Goal: Entertainment & Leisure: Consume media (video, audio)

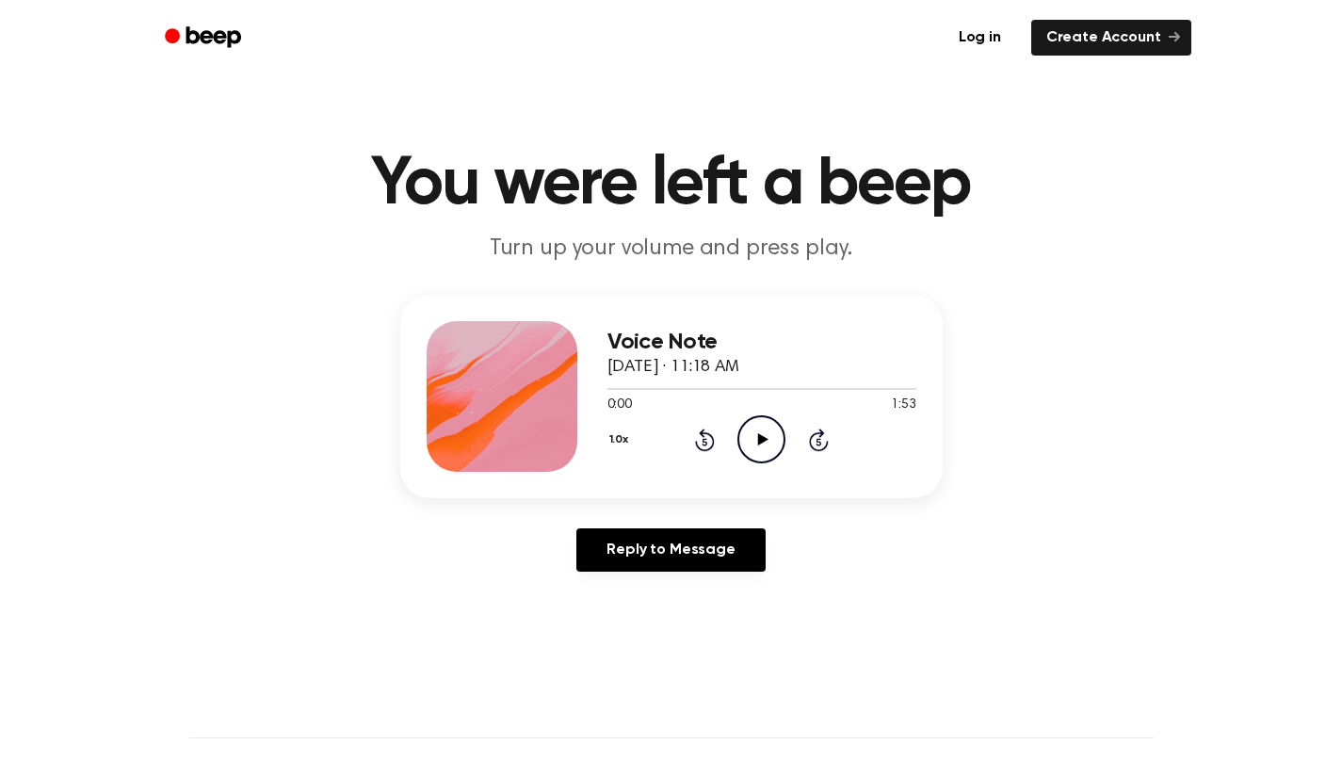
click at [760, 437] on icon at bounding box center [763, 439] width 10 height 12
click at [624, 434] on button "1.0x" at bounding box center [622, 440] width 28 height 32
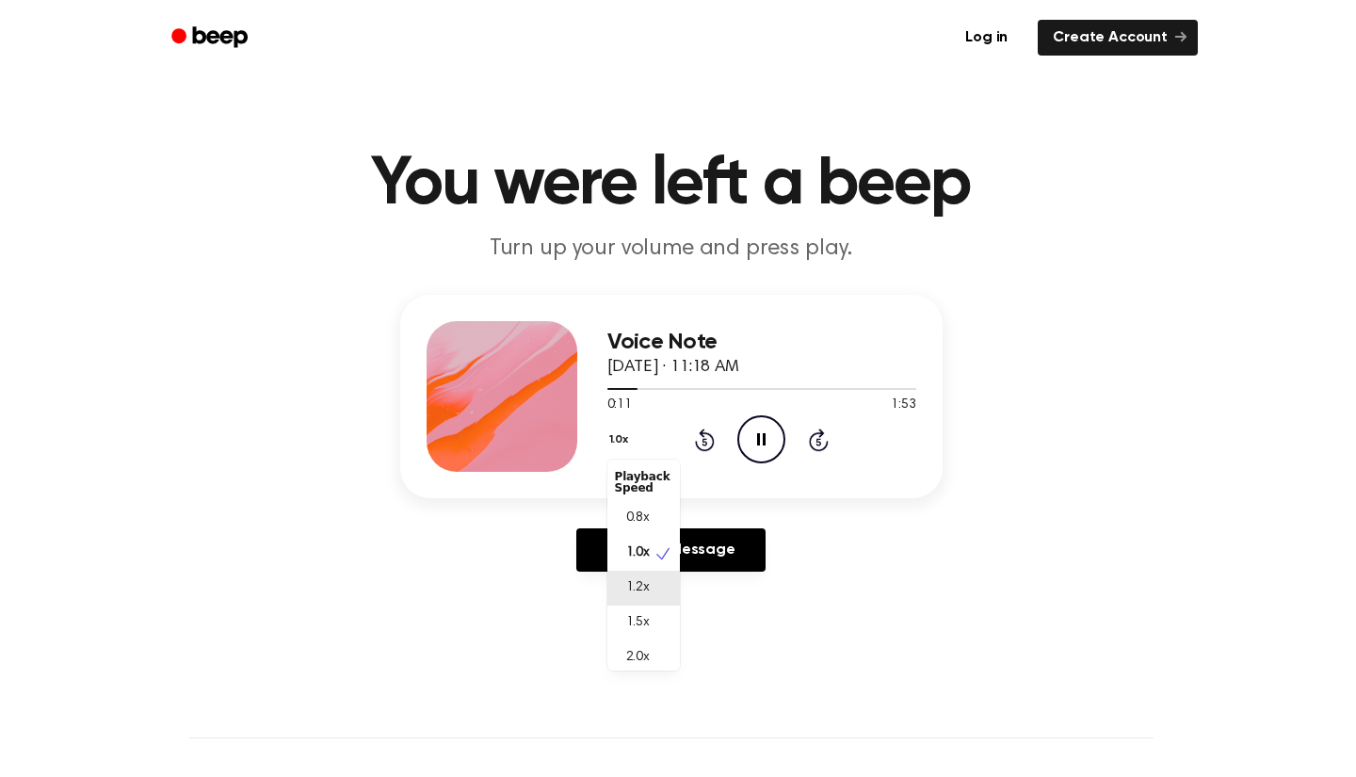
click at [653, 592] on div "1.2x" at bounding box center [644, 588] width 73 height 35
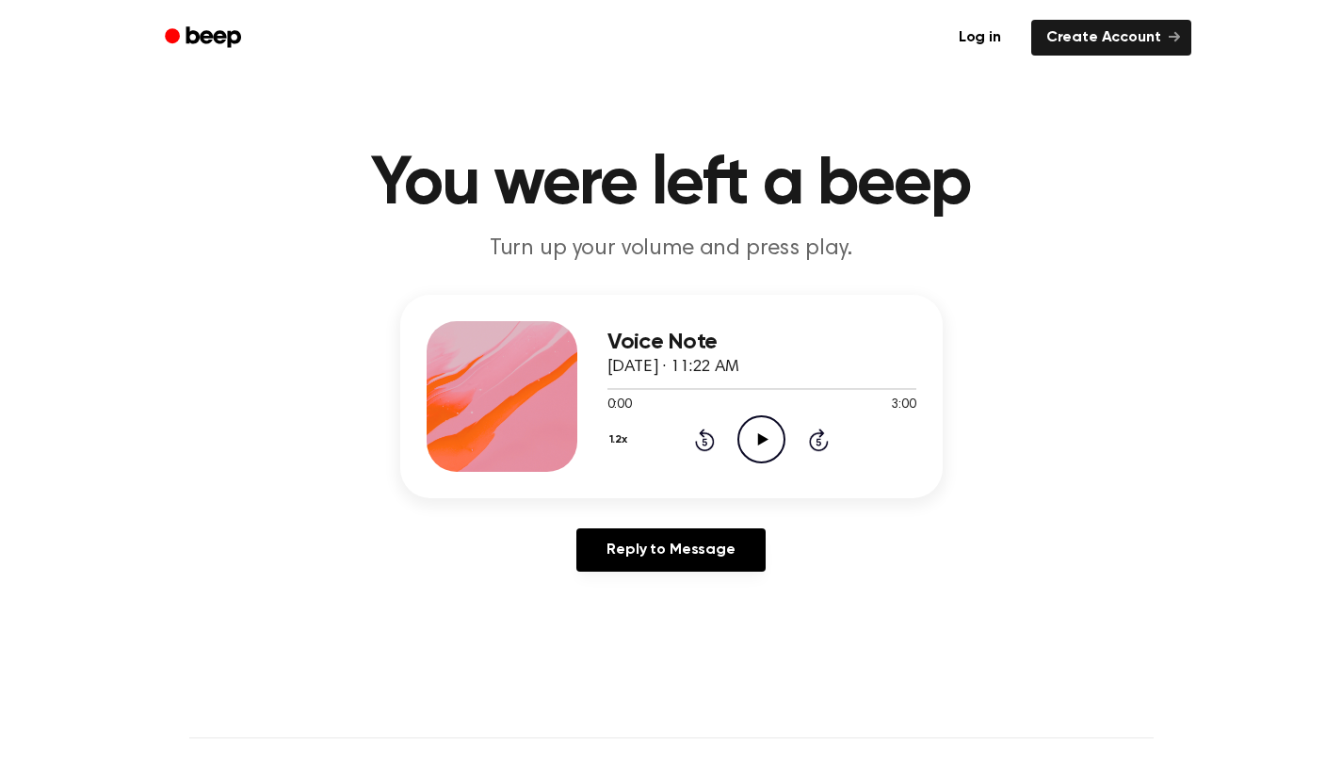
click at [752, 446] on icon "Play Audio" at bounding box center [762, 439] width 48 height 48
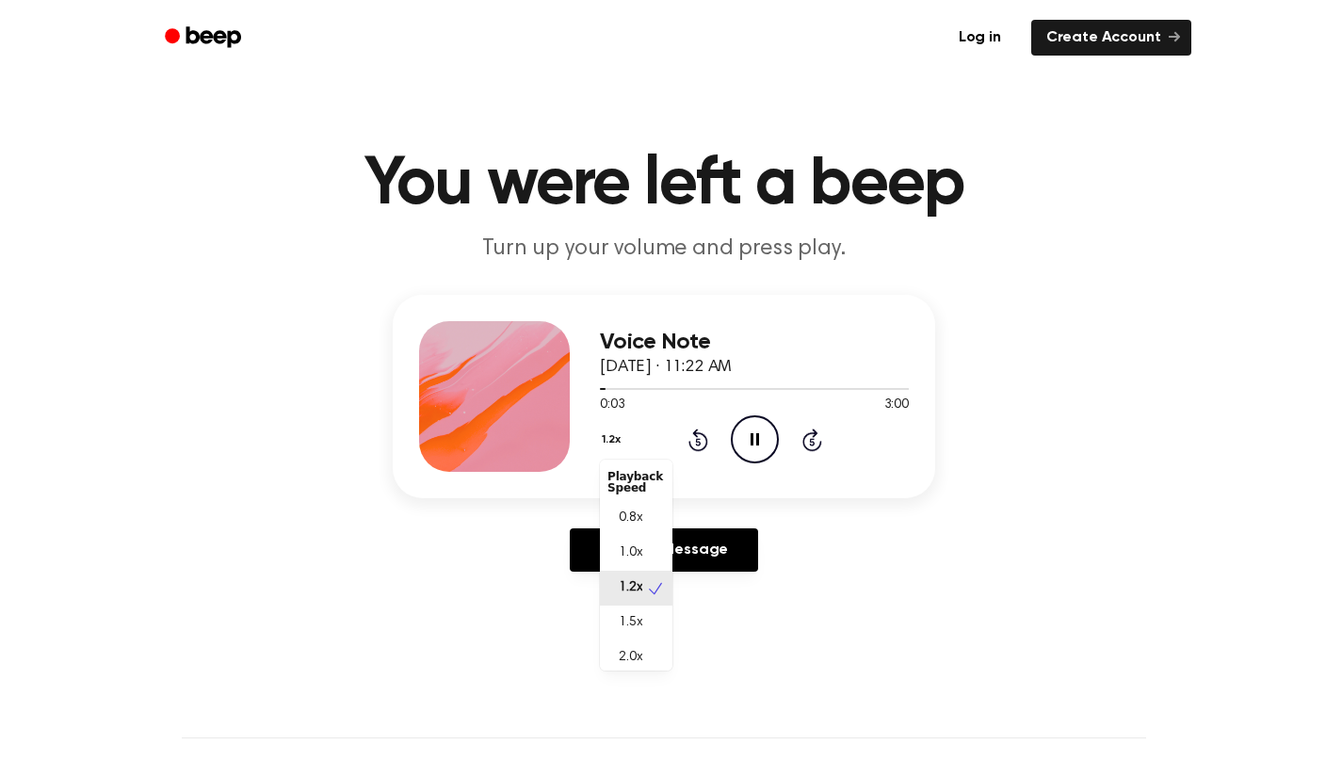
click at [620, 440] on button "1.2x" at bounding box center [613, 440] width 27 height 32
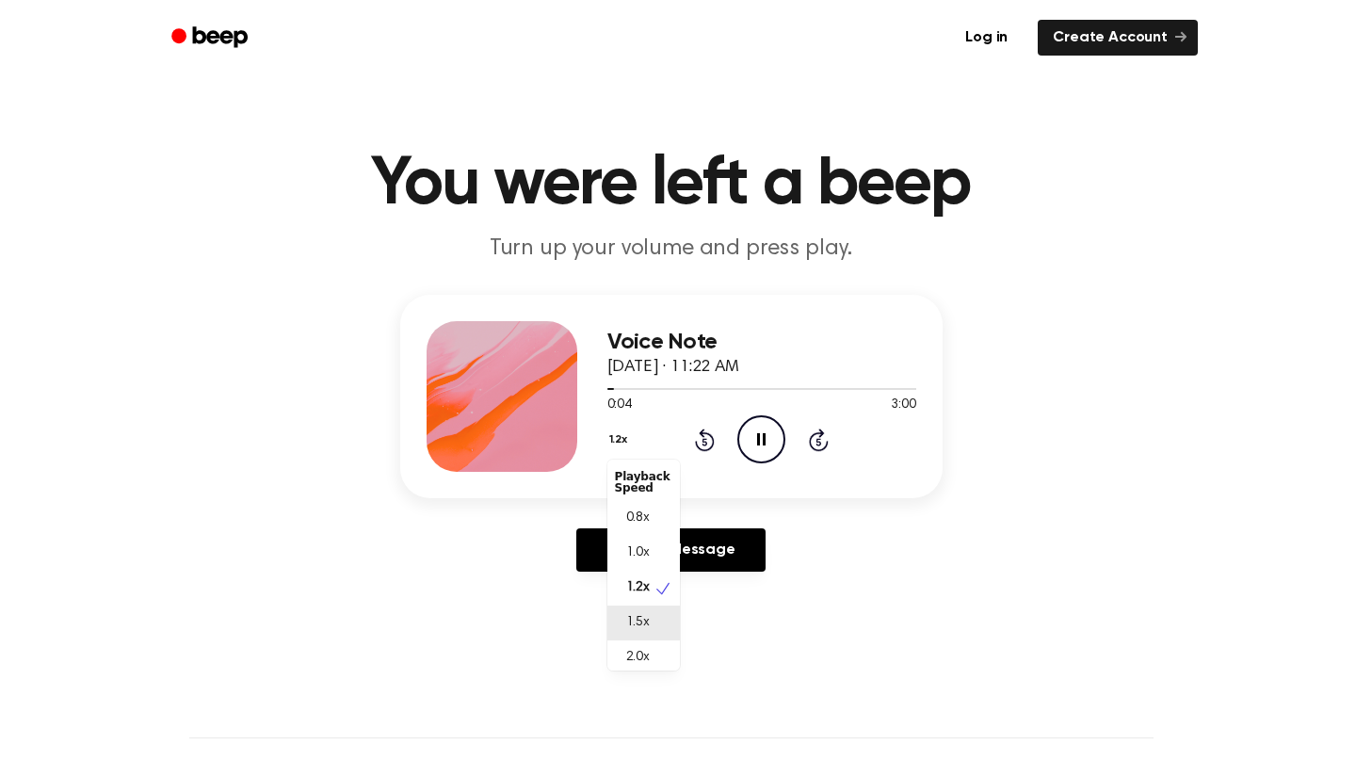
click at [655, 617] on div "1.5x" at bounding box center [644, 623] width 73 height 35
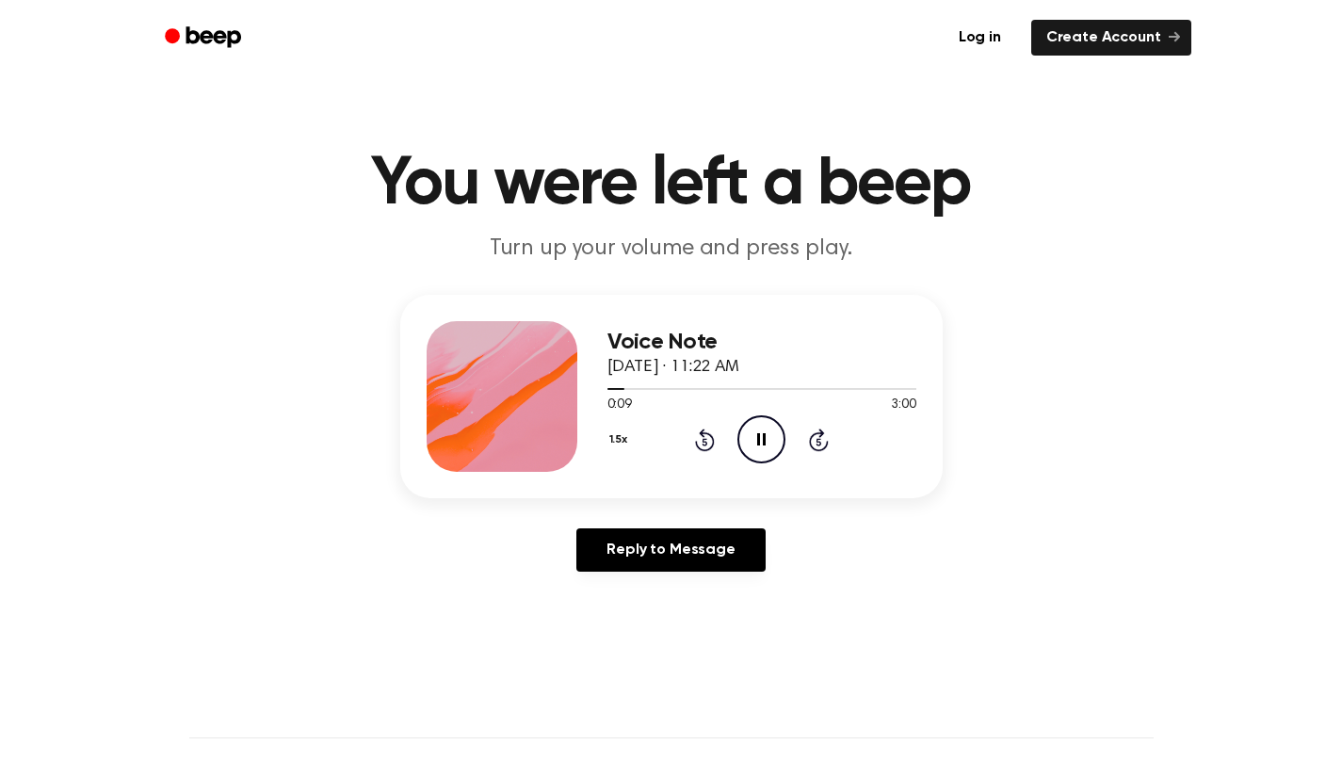
click at [613, 446] on button "1.5x" at bounding box center [621, 440] width 27 height 32
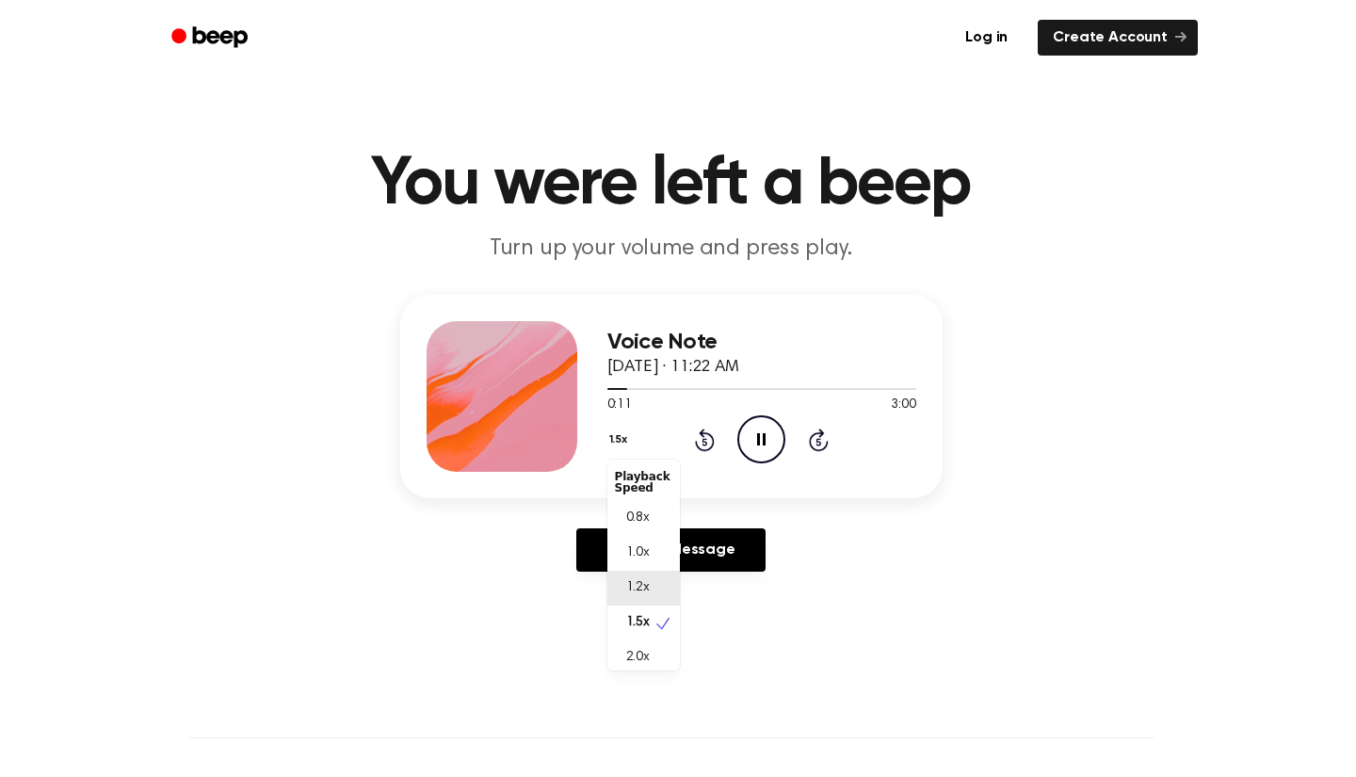
click at [652, 593] on div "1.2x" at bounding box center [644, 588] width 73 height 35
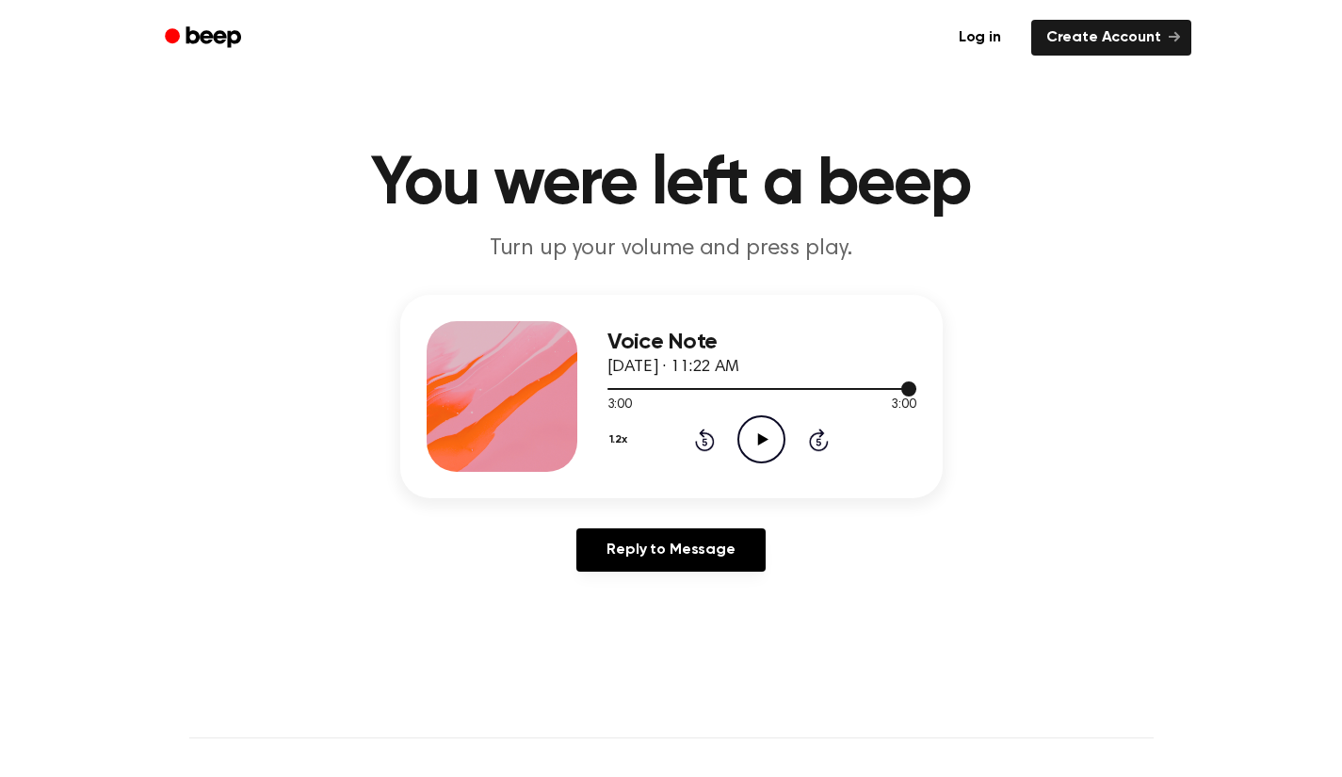
click at [886, 388] on div at bounding box center [762, 389] width 309 height 2
click at [754, 435] on icon "Play Audio" at bounding box center [762, 439] width 48 height 48
click at [766, 440] on icon at bounding box center [763, 439] width 10 height 12
click at [763, 457] on icon "Play Audio" at bounding box center [762, 439] width 48 height 48
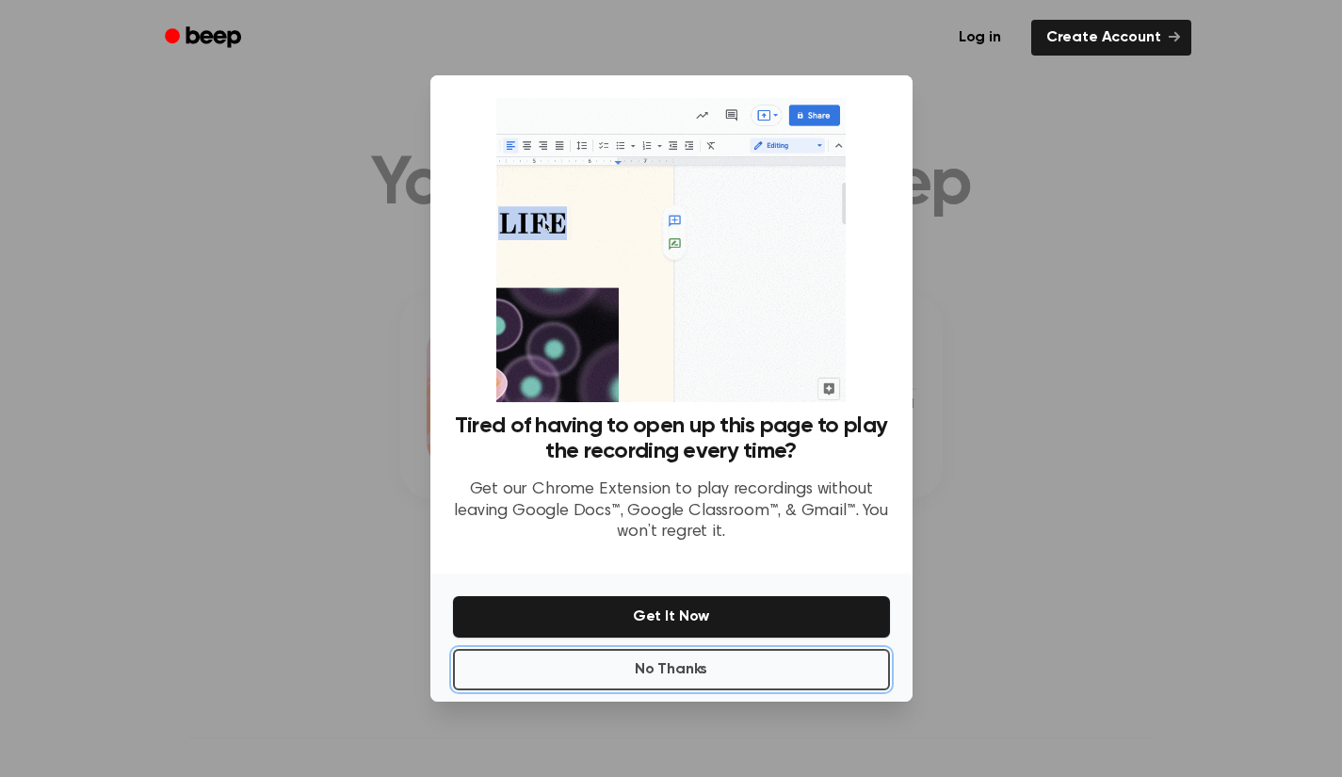
click at [635, 679] on button "No Thanks" at bounding box center [671, 669] width 437 height 41
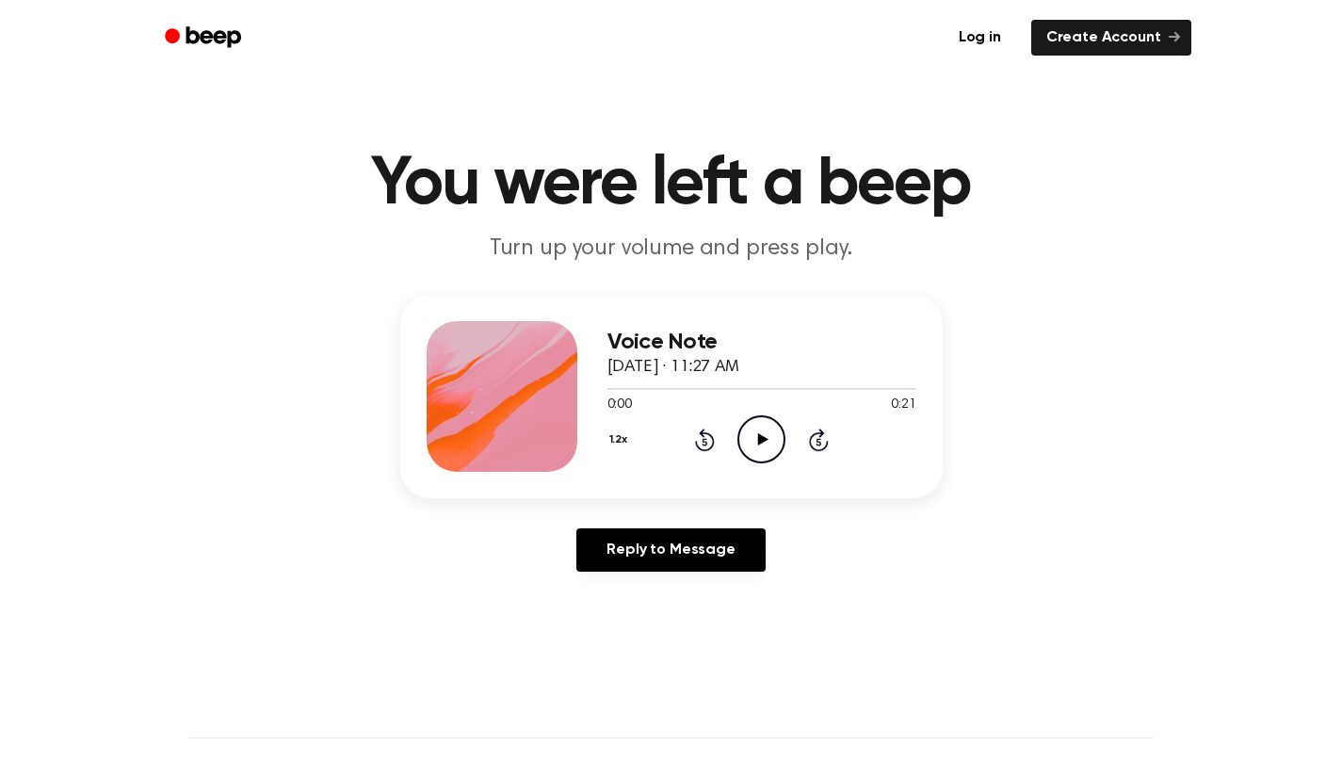
click at [763, 427] on icon "Play Audio" at bounding box center [762, 439] width 48 height 48
click at [769, 442] on icon "Play Audio" at bounding box center [762, 439] width 48 height 48
